Goal: Task Accomplishment & Management: Manage account settings

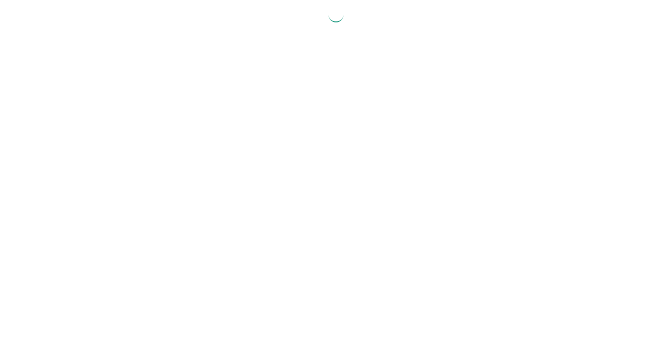
select select "2025"
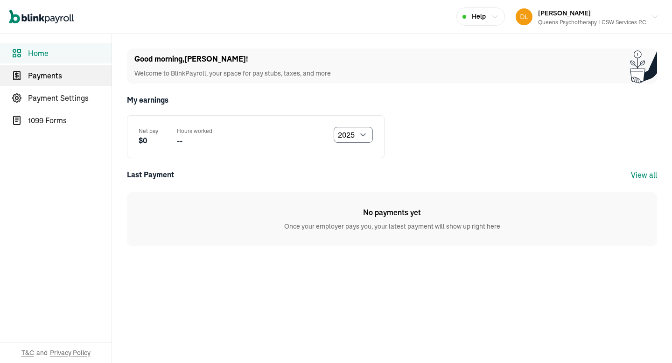
click at [44, 84] on link "Payments" at bounding box center [56, 75] width 112 height 21
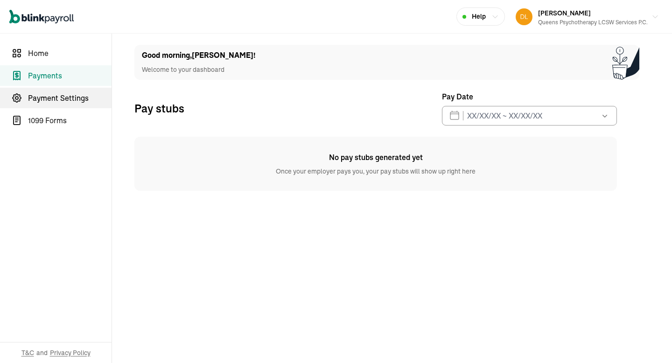
click at [52, 98] on span "Payment Settings" at bounding box center [70, 97] width 84 height 11
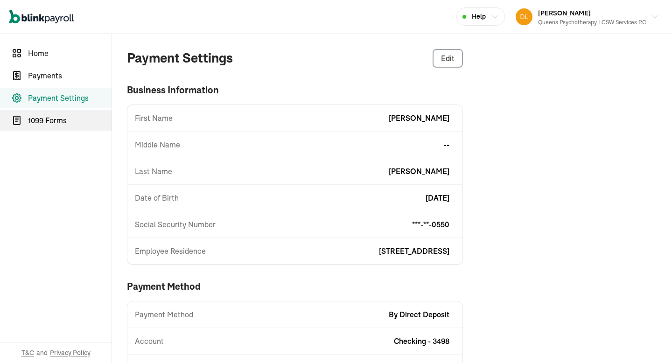
click at [54, 124] on span "1099 Forms" at bounding box center [70, 120] width 84 height 11
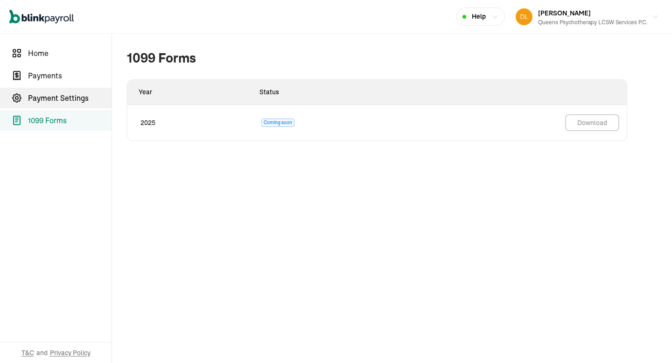
click at [50, 101] on span "Payment Settings" at bounding box center [70, 97] width 84 height 11
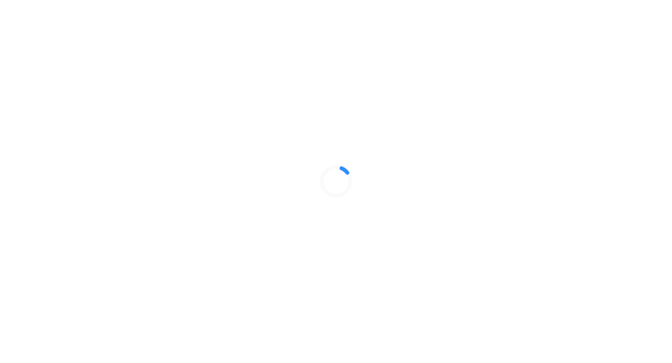
select select "2025"
